Goal: Transaction & Acquisition: Subscribe to service/newsletter

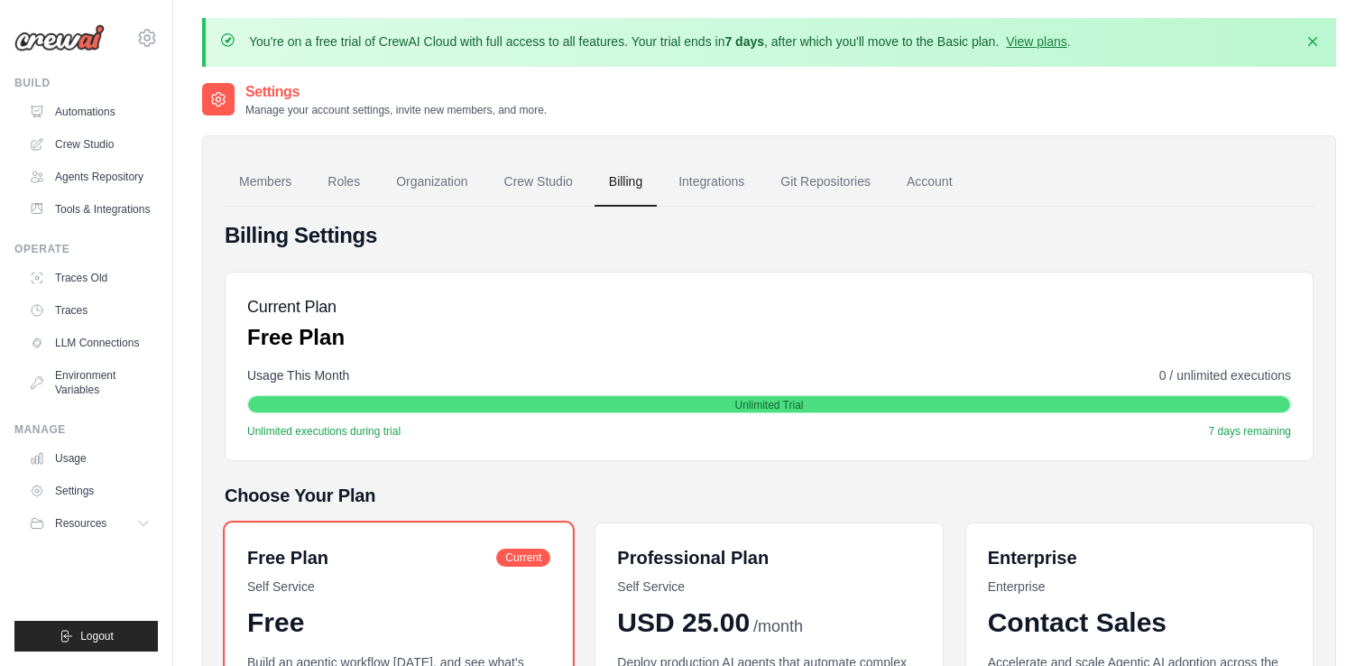
scroll to position [34, 0]
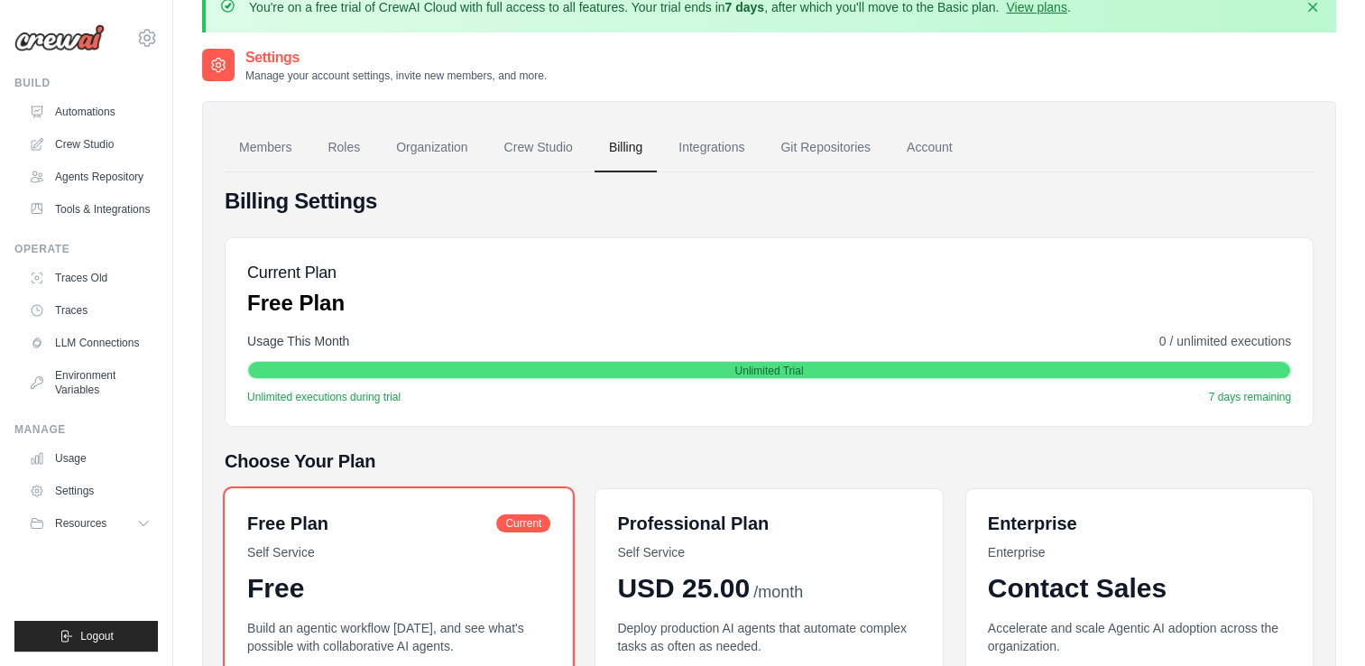
click at [860, 432] on div "Billing Settings Current Plan Free Plan Usage This Month 0 / unlimited executio…" at bounding box center [769, 529] width 1089 height 685
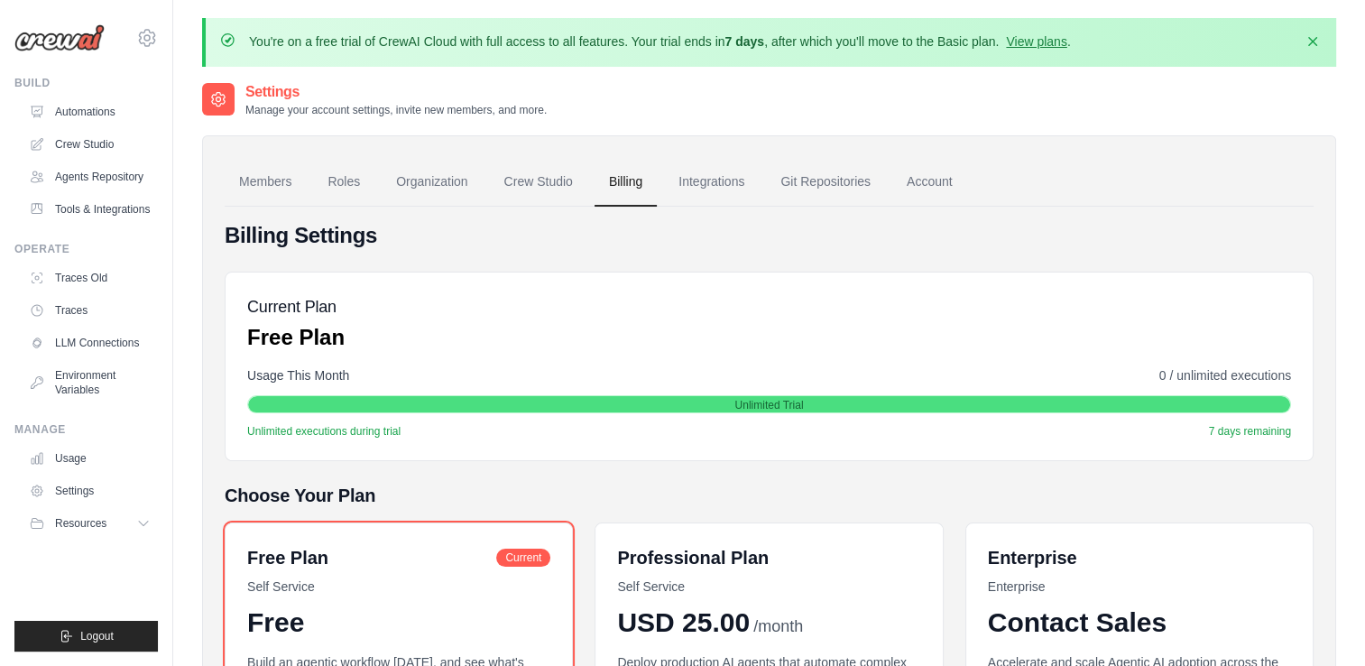
click at [1010, 68] on div "You're on a free trial of CrewAI Cloud with full access to all features. Your t…" at bounding box center [768, 487] width 1191 height 939
drag, startPoint x: 249, startPoint y: 38, endPoint x: 1051, endPoint y: 49, distance: 801.9
click at [1051, 49] on p "You're on a free trial of CrewAI Cloud with full access to all features. Your t…" at bounding box center [660, 41] width 822 height 18
copy p "You're on a free trial of CrewAI Cloud with full access to all features. Your t…"
click at [931, 331] on div "Current Plan Free Plan" at bounding box center [768, 323] width 1043 height 58
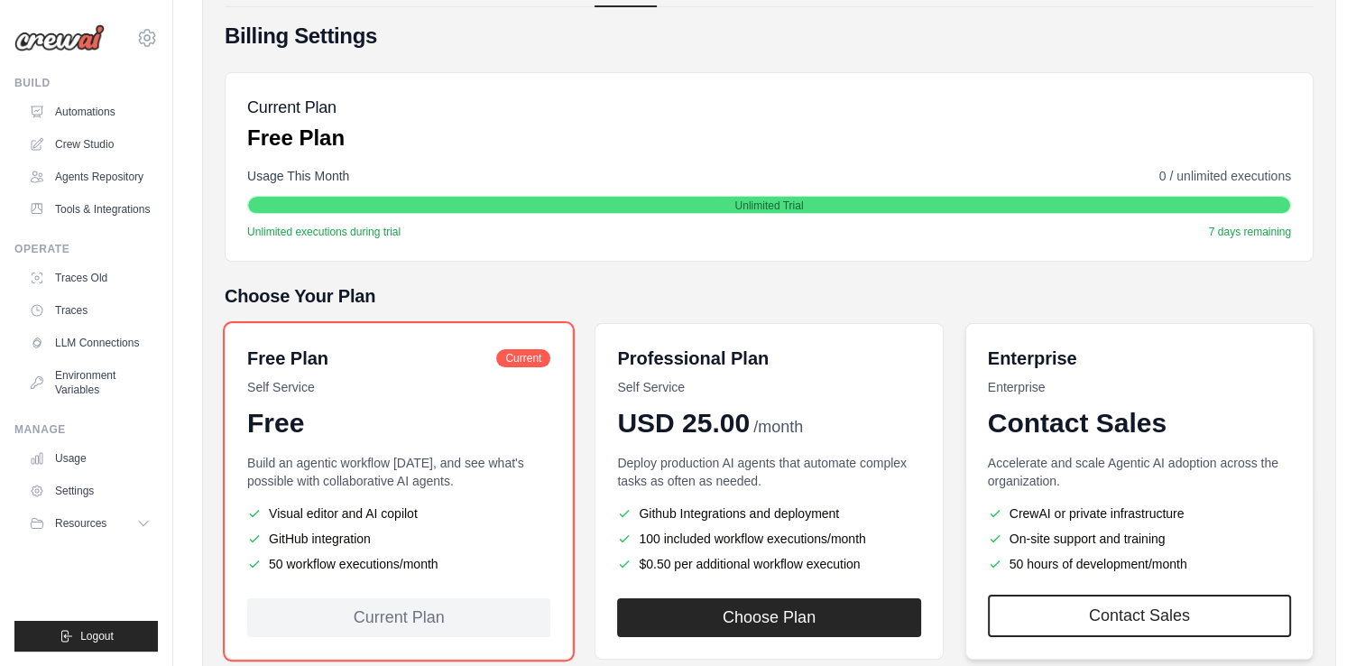
scroll to position [305, 0]
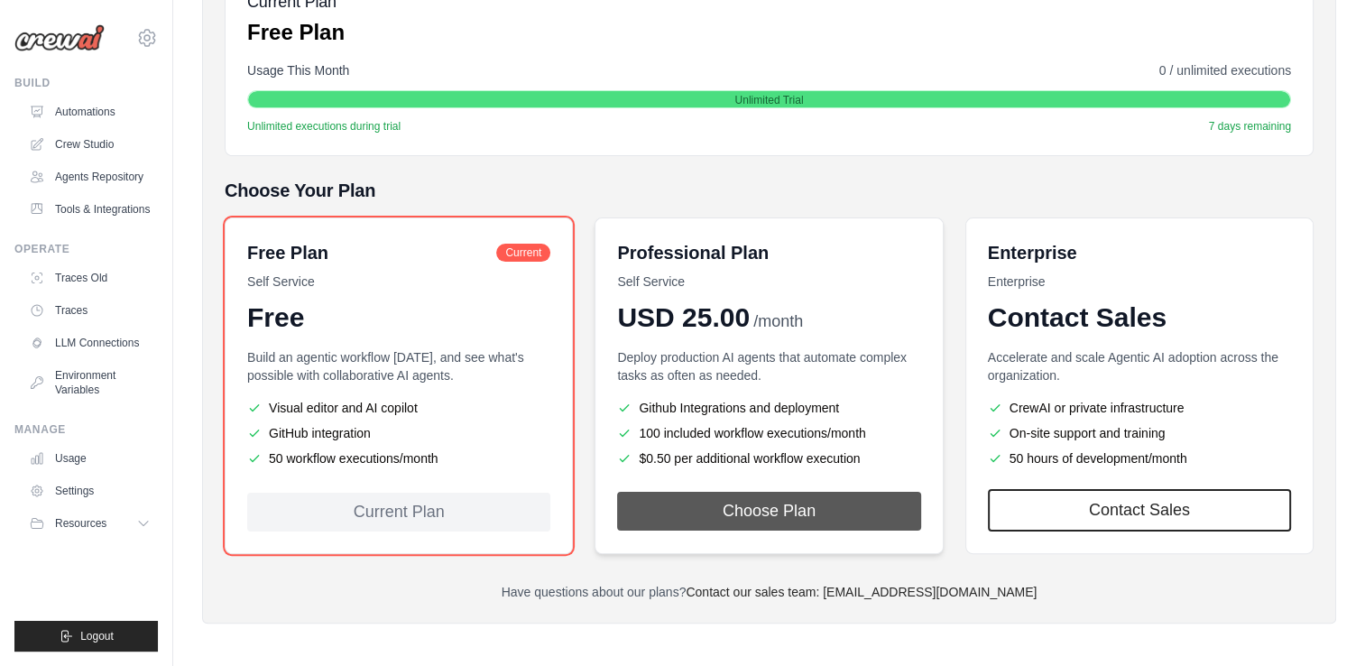
click at [877, 500] on button "Choose Plan" at bounding box center [768, 511] width 303 height 39
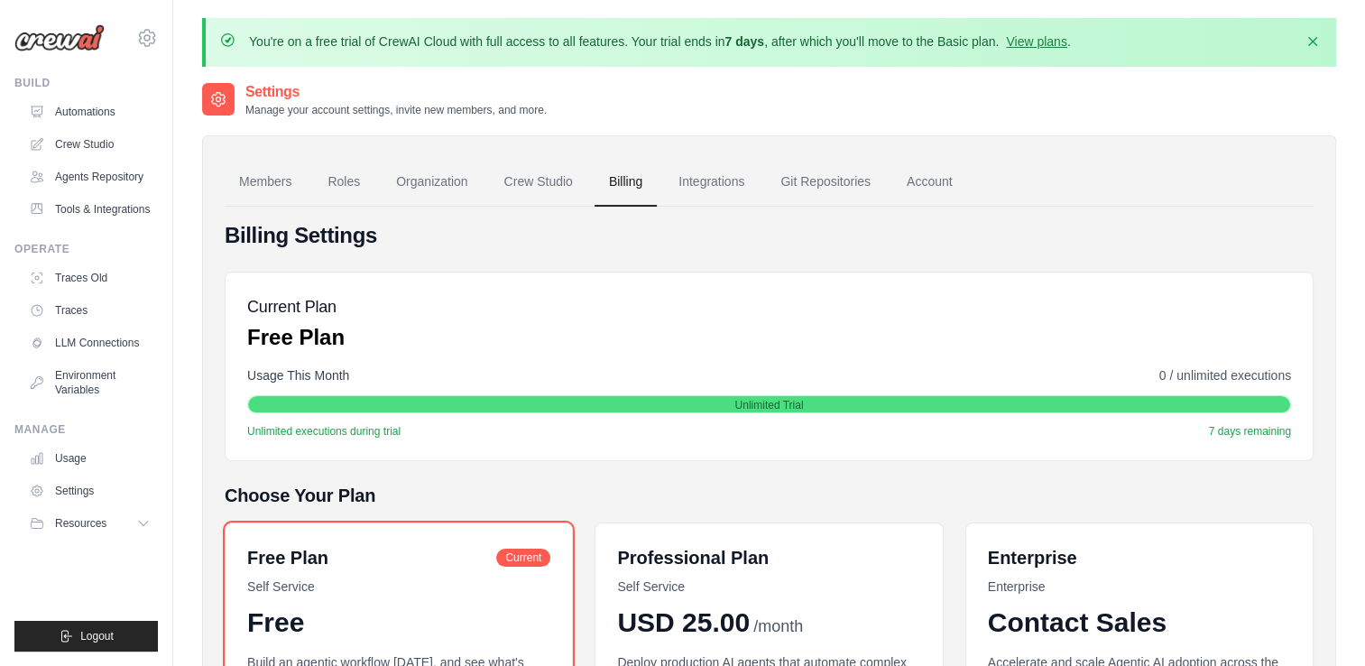
click at [709, 355] on div "Current Plan Free Plan Usage This Month 0 / unlimited executions Unlimited Tria…" at bounding box center [769, 365] width 1089 height 189
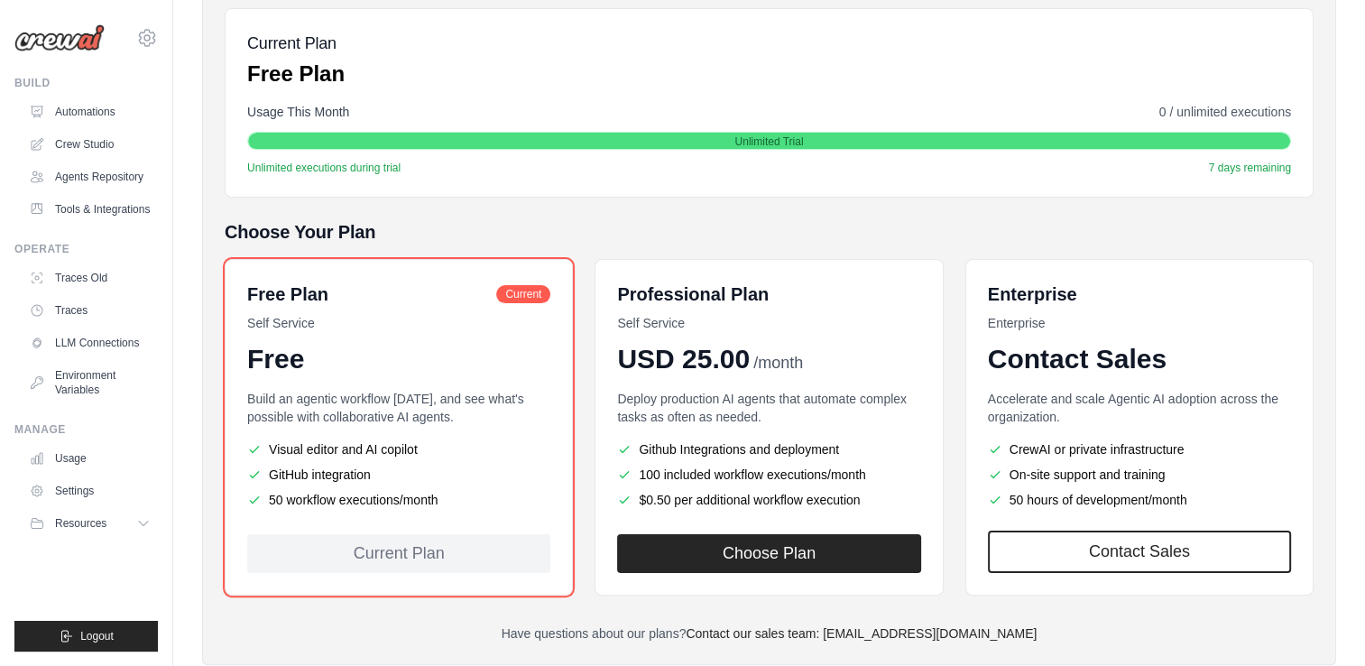
scroll to position [305, 0]
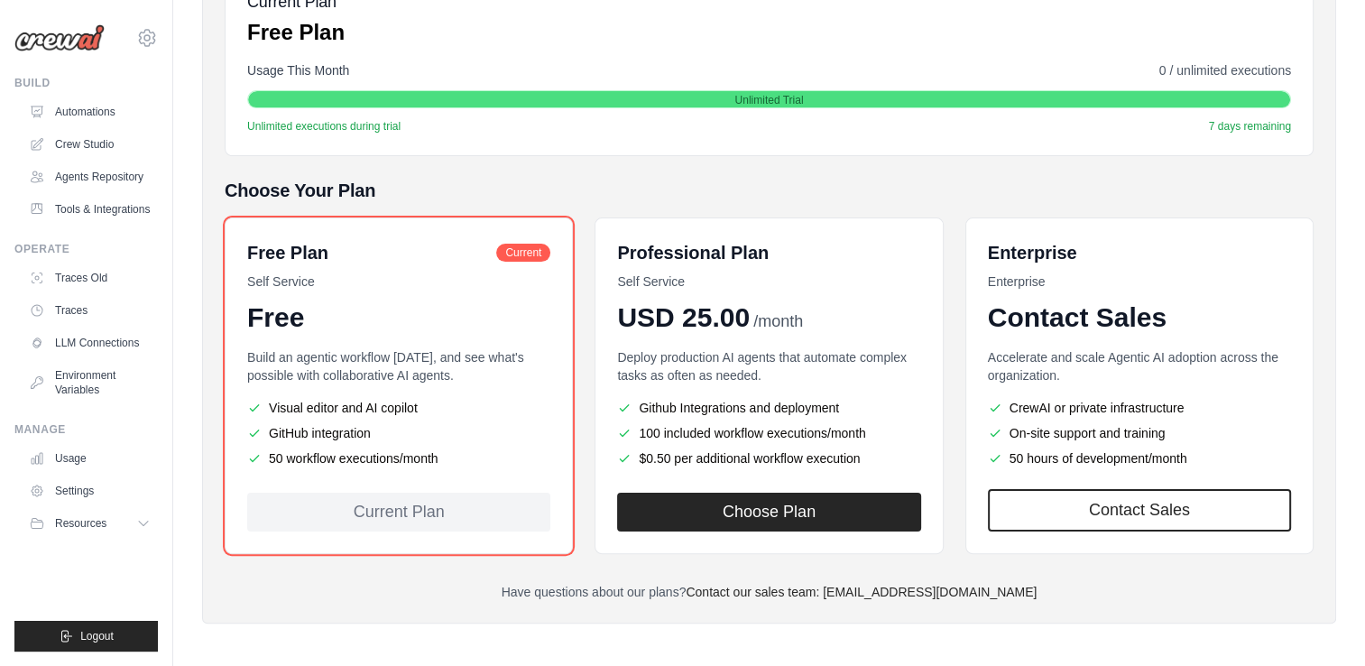
click at [431, 369] on p "Build an agentic workflow [DATE], and see what's possible with collaborative AI…" at bounding box center [398, 366] width 303 height 36
drag, startPoint x: 503, startPoint y: 251, endPoint x: 549, endPoint y: 262, distance: 47.5
click at [549, 262] on div "Free Plan Current Self Service Free" at bounding box center [398, 287] width 303 height 94
drag, startPoint x: 549, startPoint y: 262, endPoint x: 509, endPoint y: 328, distance: 77.3
click at [509, 328] on div "Free" at bounding box center [398, 317] width 303 height 32
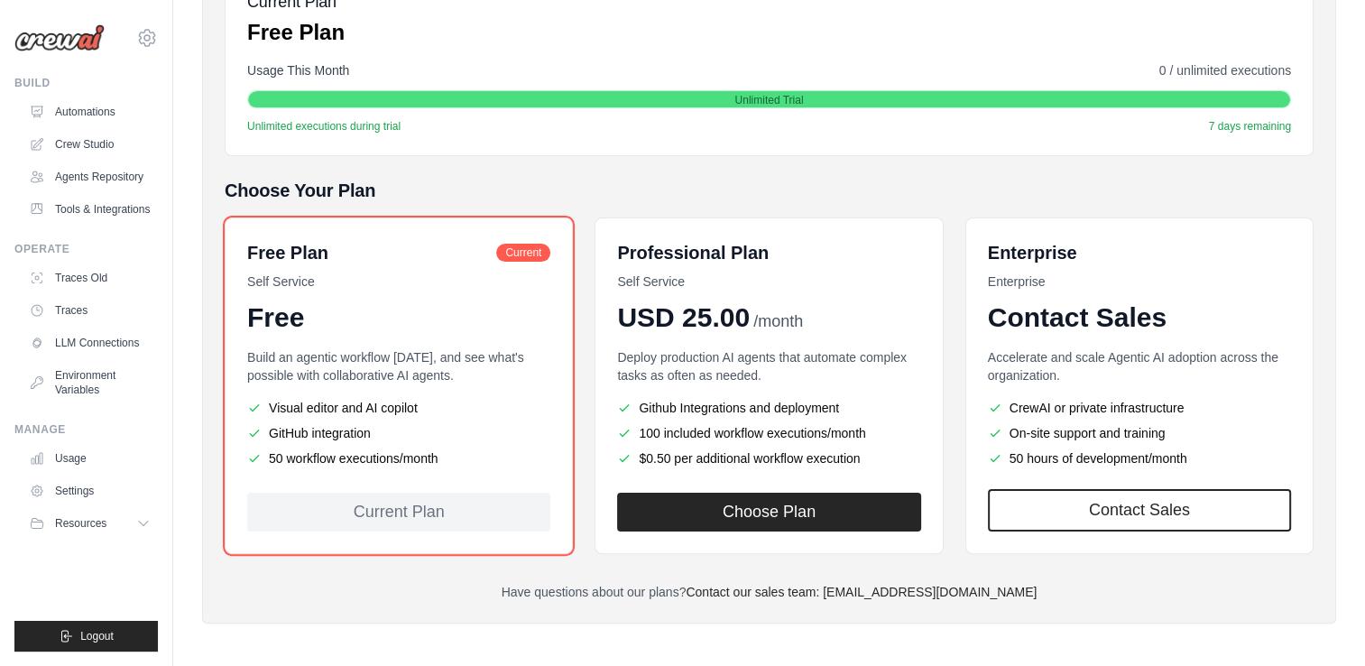
click at [585, 329] on div "Free Plan Current Self Service Free Build an agentic workflow [DATE], and see w…" at bounding box center [769, 385] width 1089 height 336
click at [419, 357] on p "Build an agentic workflow [DATE], and see what's possible with collaborative AI…" at bounding box center [398, 366] width 303 height 36
